Goal: Find specific page/section: Find specific page/section

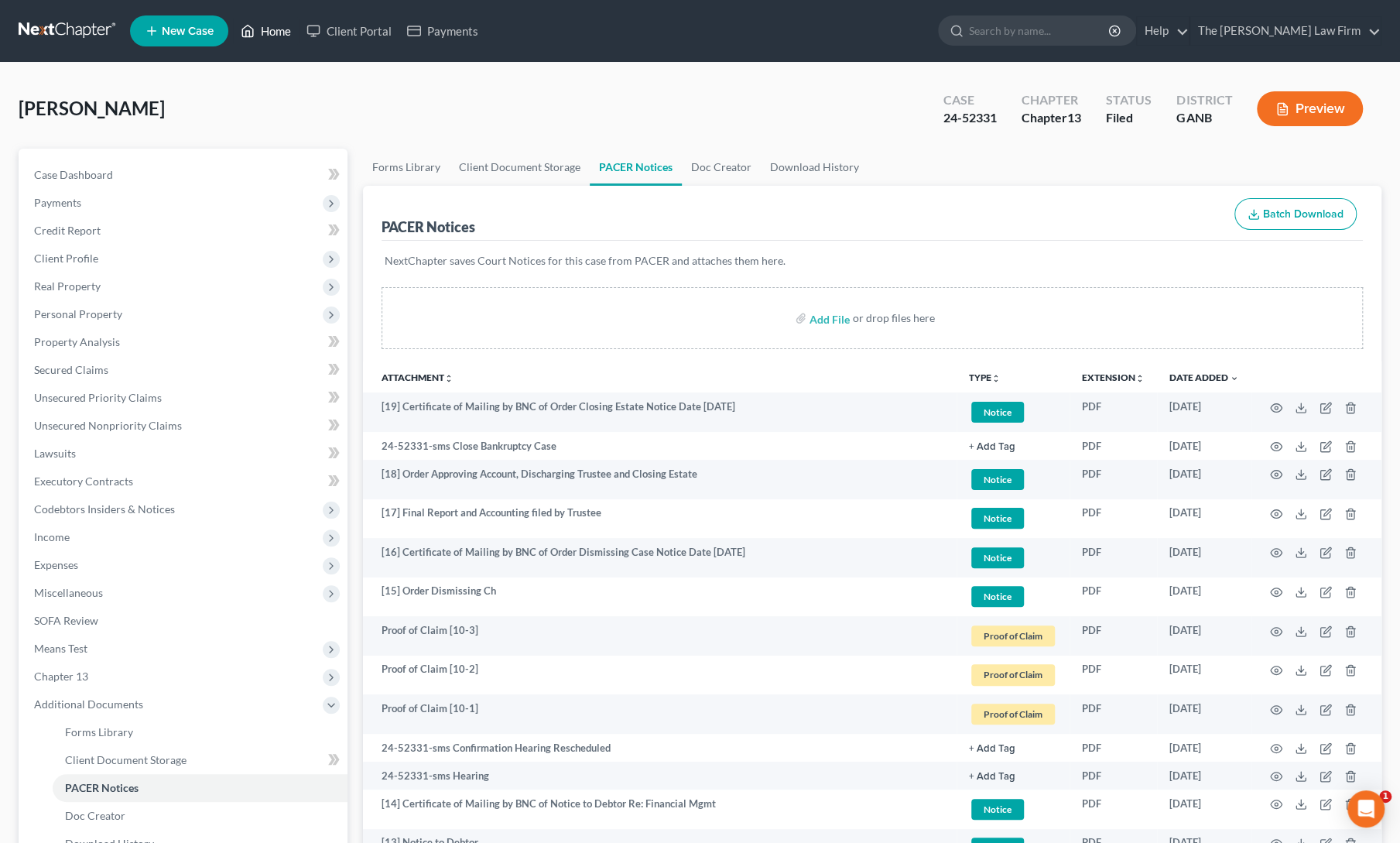
click at [253, 37] on icon at bounding box center [248, 31] width 11 height 12
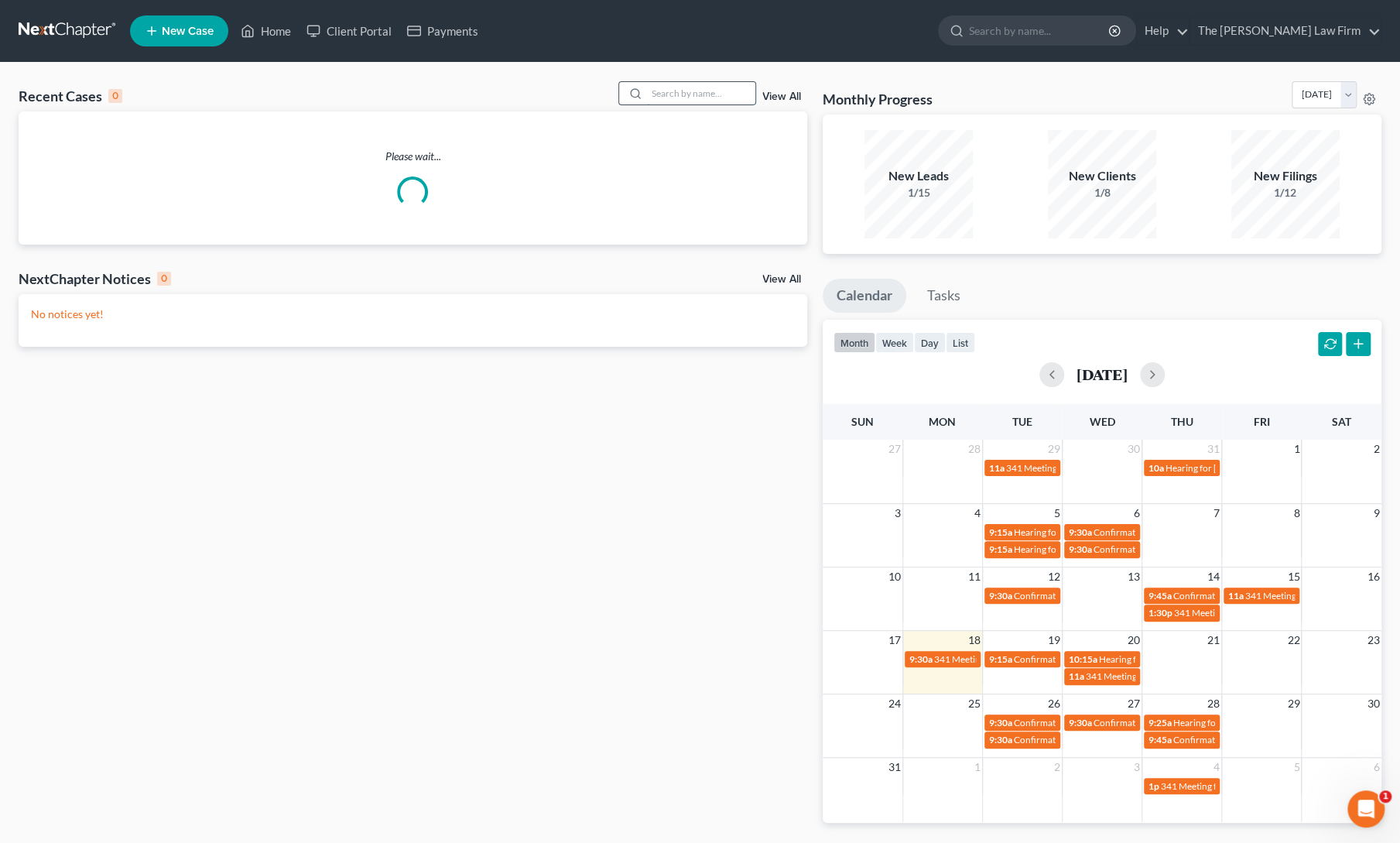
click at [704, 84] on input "search" at bounding box center [701, 93] width 108 height 22
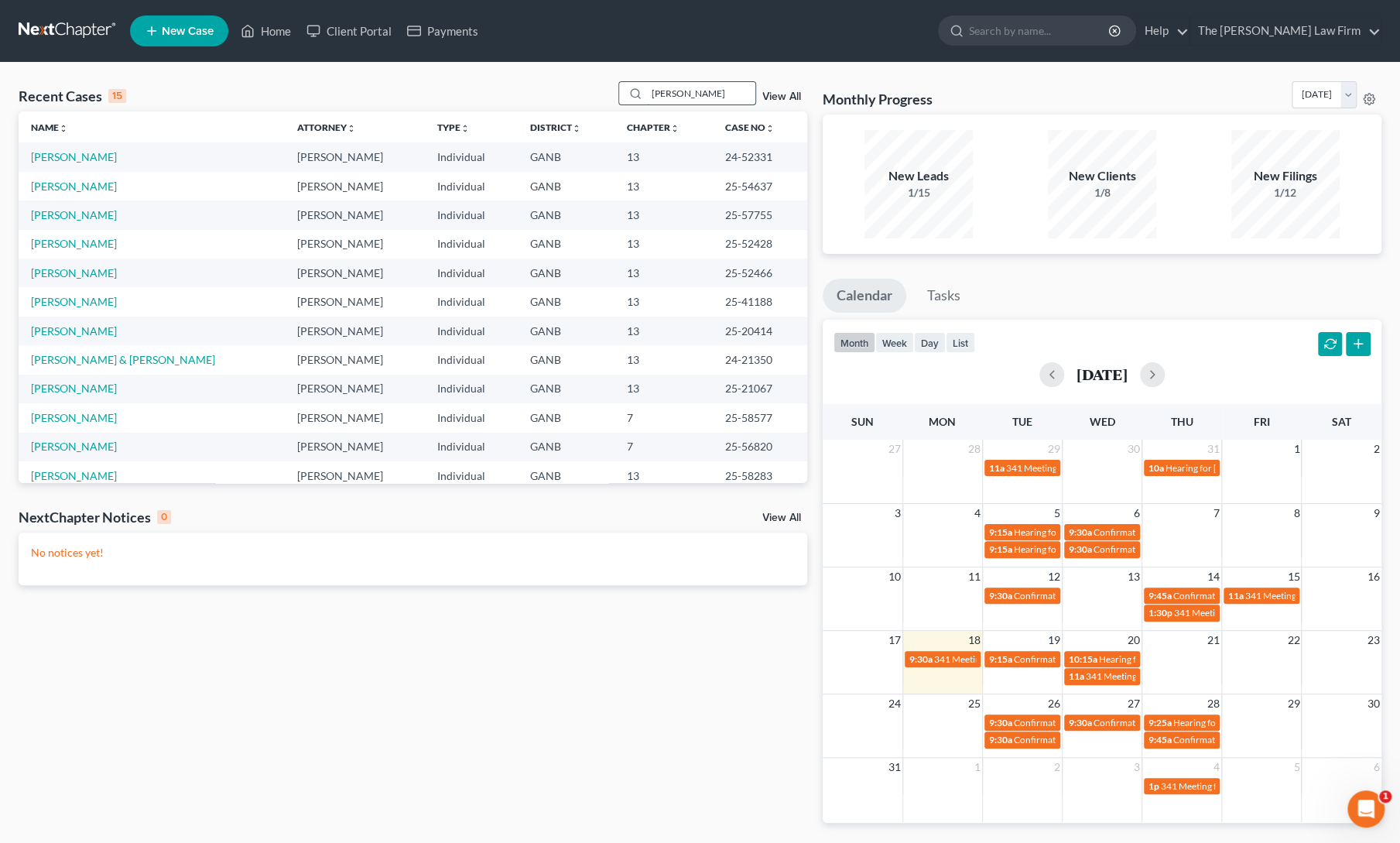
type input "[PERSON_NAME]"
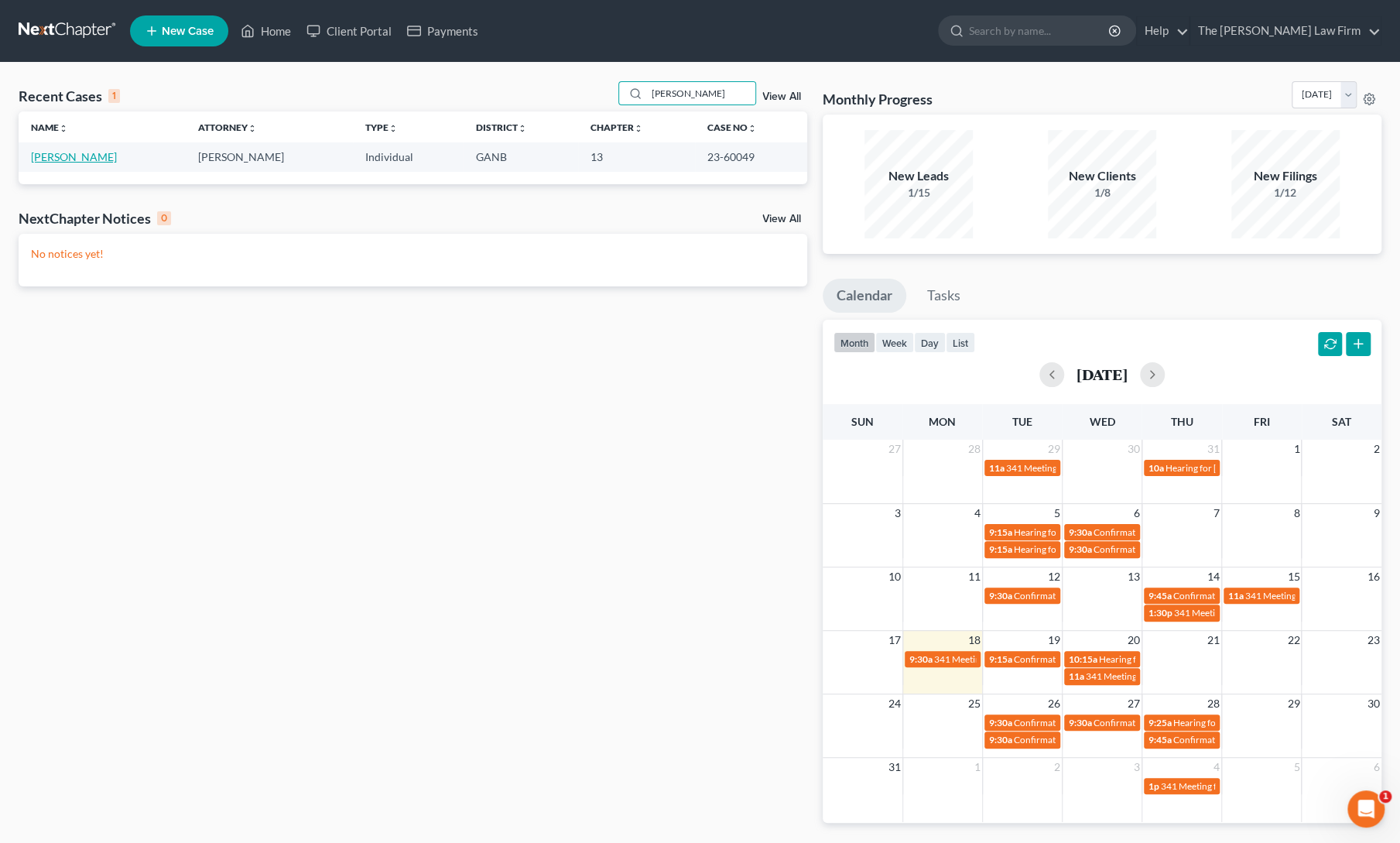
click at [59, 153] on link "[PERSON_NAME]" at bounding box center [73, 157] width 86 height 14
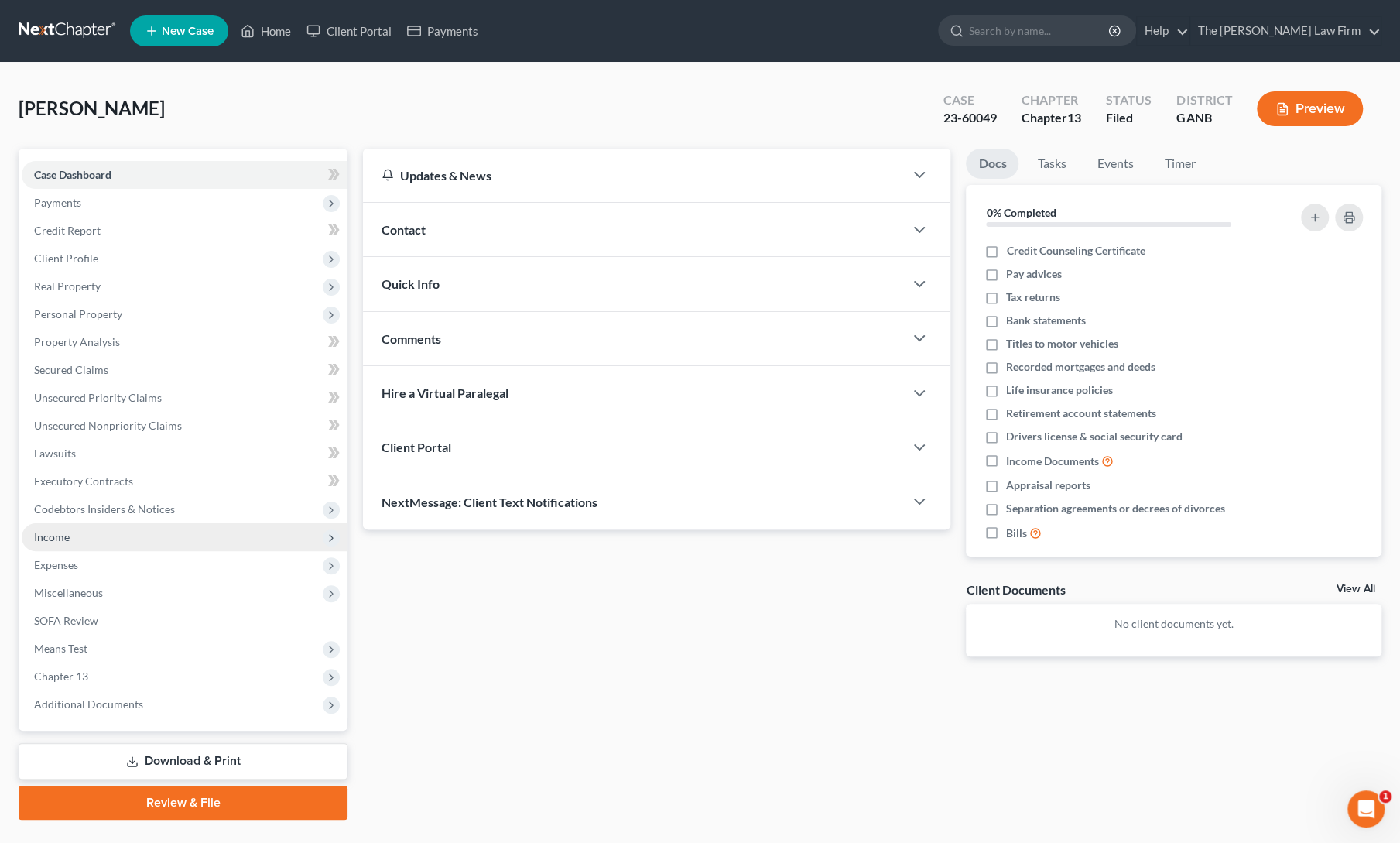
click at [57, 540] on span "Income" at bounding box center [51, 537] width 36 height 14
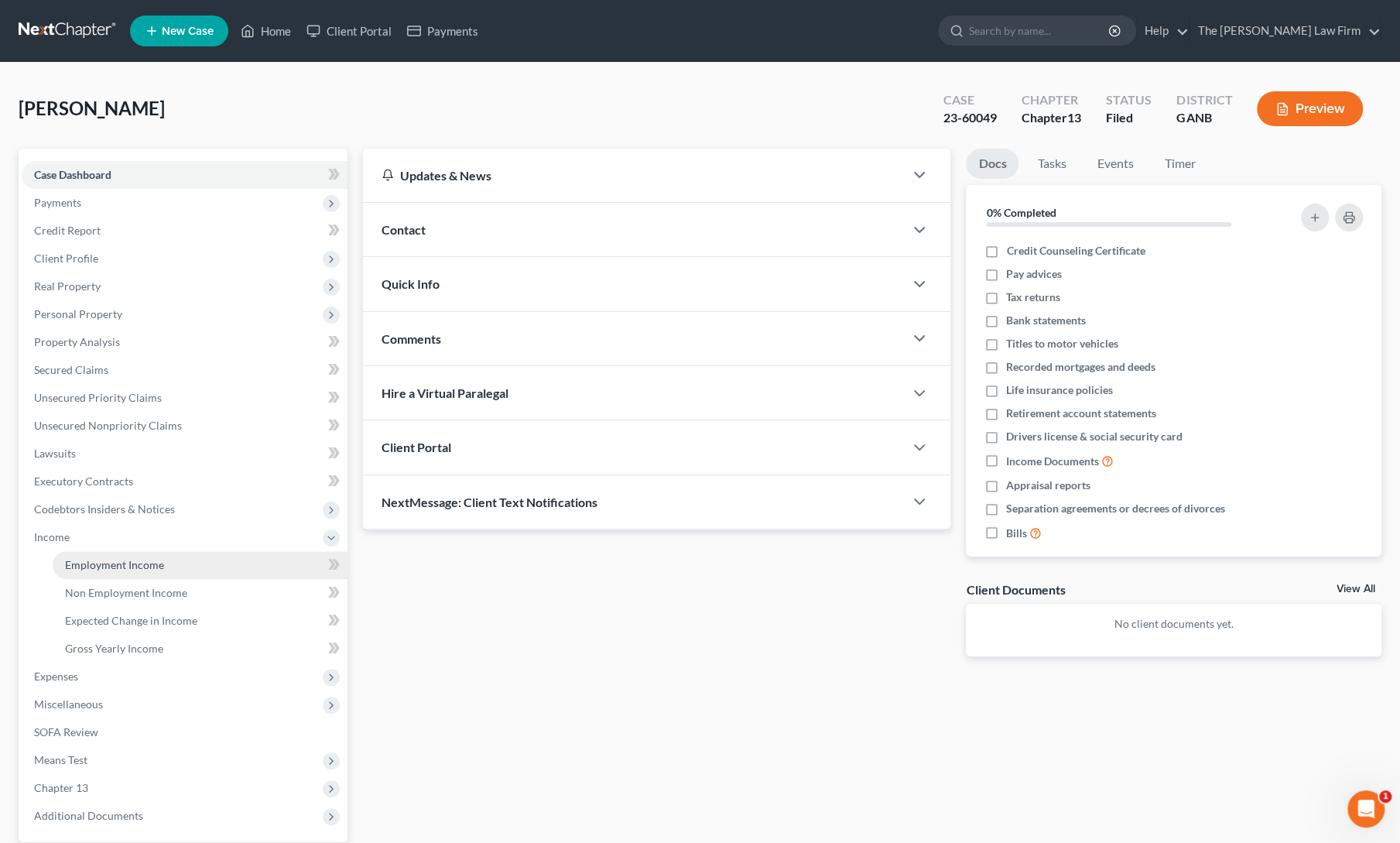
click at [73, 570] on span "Employment Income" at bounding box center [114, 565] width 99 height 14
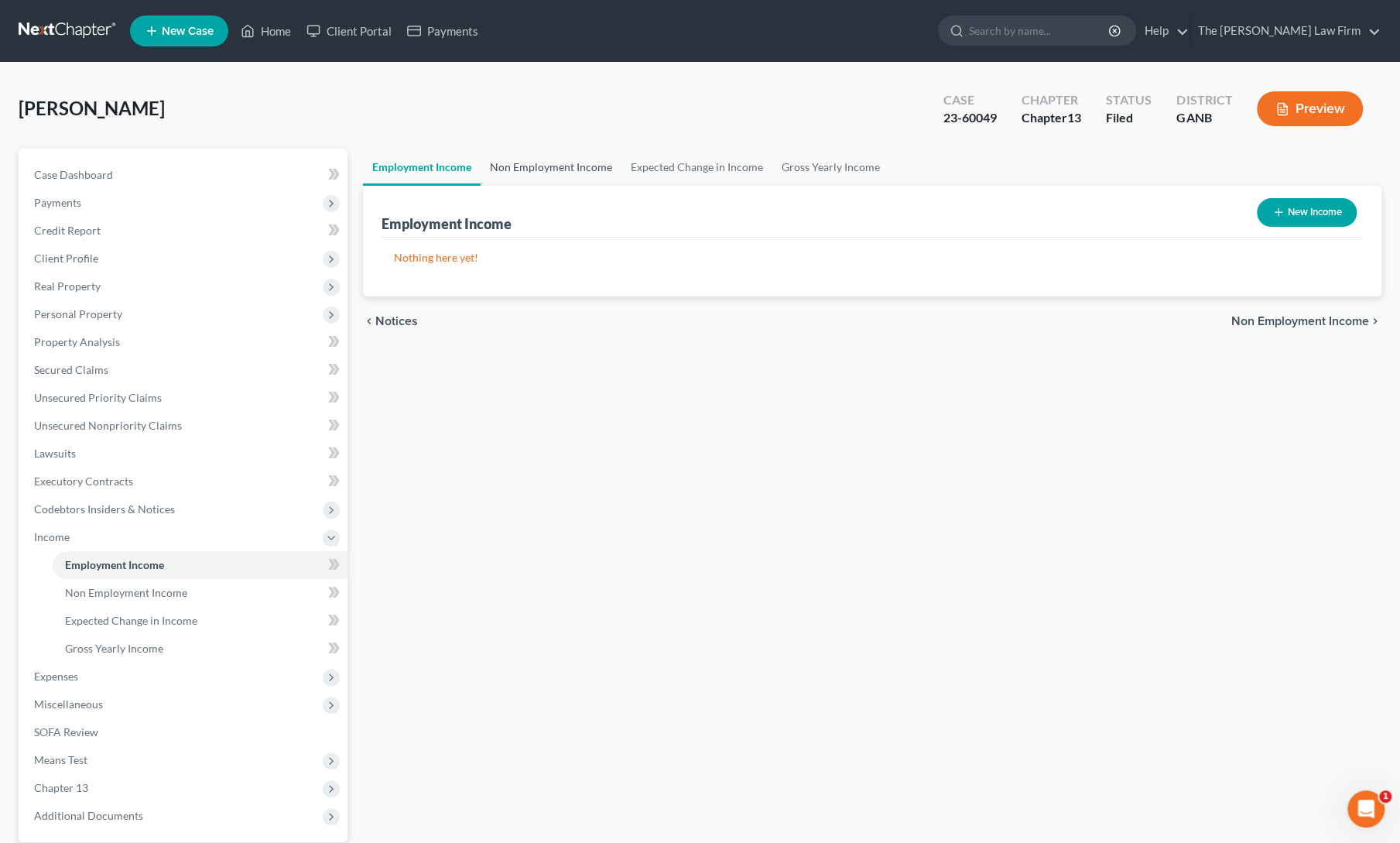
click at [543, 163] on link "Non Employment Income" at bounding box center [551, 167] width 141 height 37
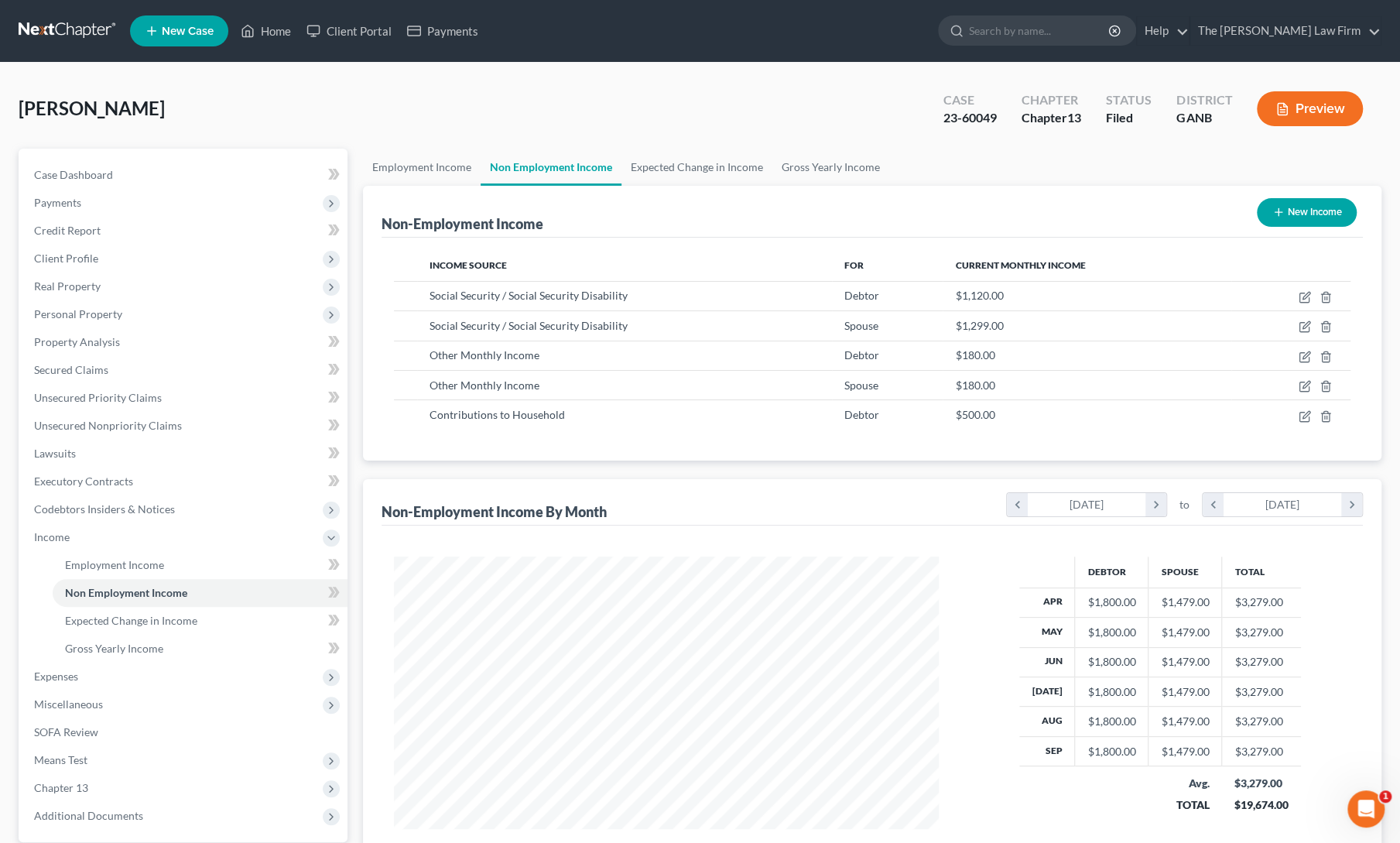
scroll to position [276, 576]
click at [76, 284] on span "Real Property" at bounding box center [67, 286] width 67 height 14
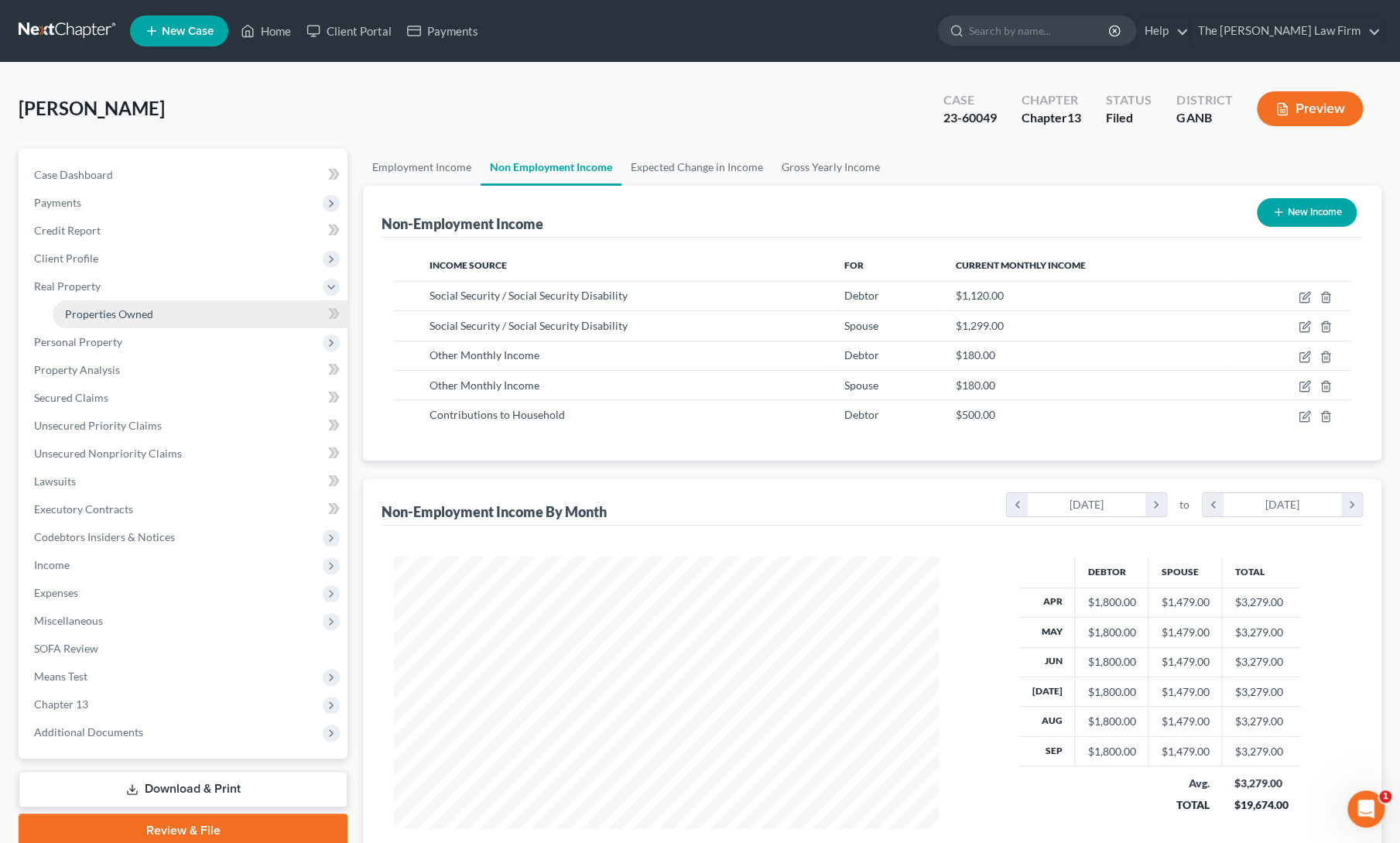
click at [91, 316] on span "Properties Owned" at bounding box center [108, 314] width 88 height 14
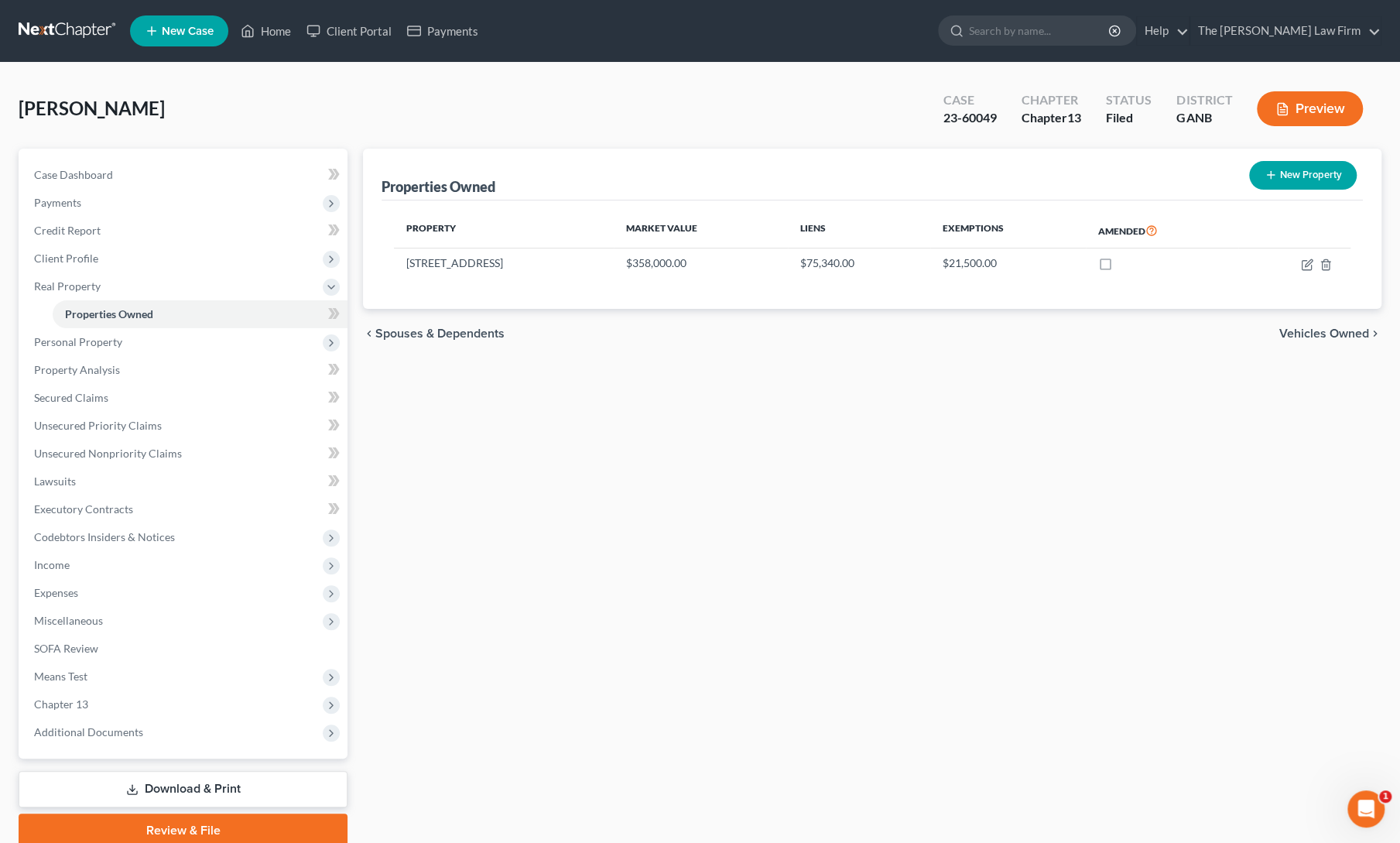
click at [572, 436] on div "Properties Owned New Property Property Market Value Liens Exemptions Amended [S…" at bounding box center [871, 498] width 1034 height 699
